Goal: Information Seeking & Learning: Learn about a topic

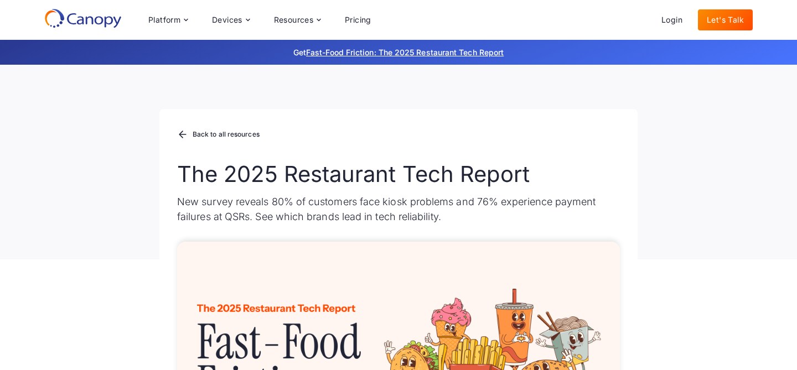
click at [349, 178] on h1 "The 2025 Restaurant Tech Report" at bounding box center [398, 174] width 443 height 27
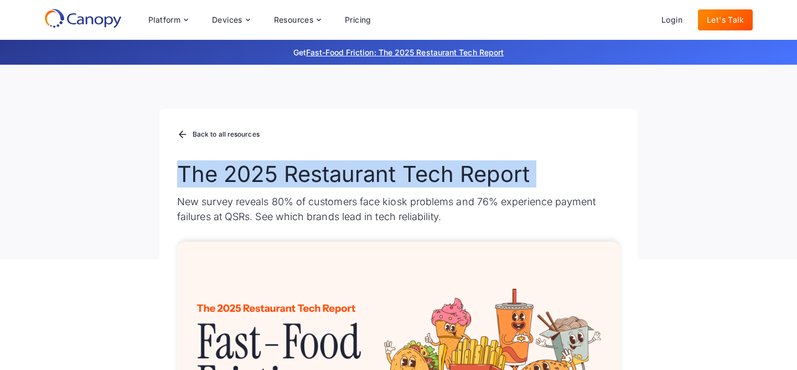
click at [349, 178] on h1 "The 2025 Restaurant Tech Report" at bounding box center [398, 174] width 443 height 27
copy h1 "The 2025 Restaurant Tech Report"
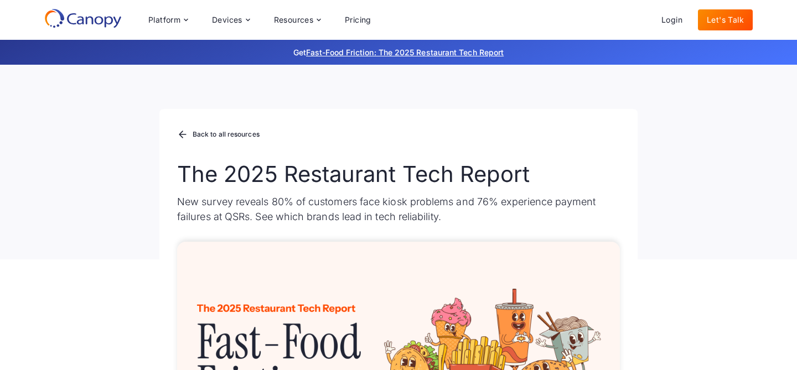
click at [284, 207] on p "New survey reveals 80% of customers face kiosk problems and 76% experience paym…" at bounding box center [398, 209] width 443 height 30
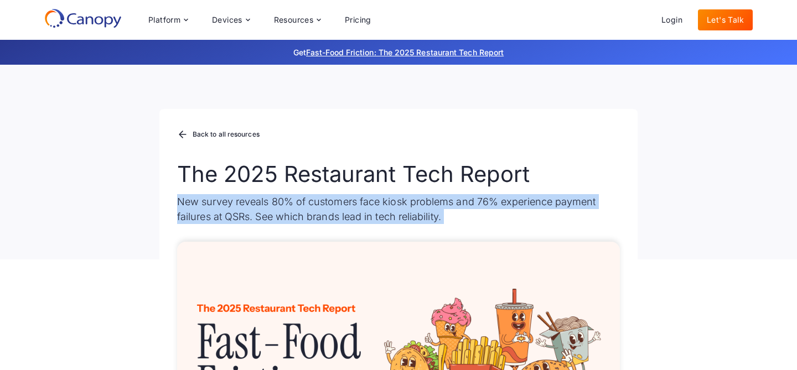
click at [284, 207] on p "New survey reveals 80% of customers face kiosk problems and 76% experience paym…" at bounding box center [398, 209] width 443 height 30
copy p "New survey reveals 80% of customers face kiosk problems and 76% experience paym…"
